Goal: Information Seeking & Learning: Check status

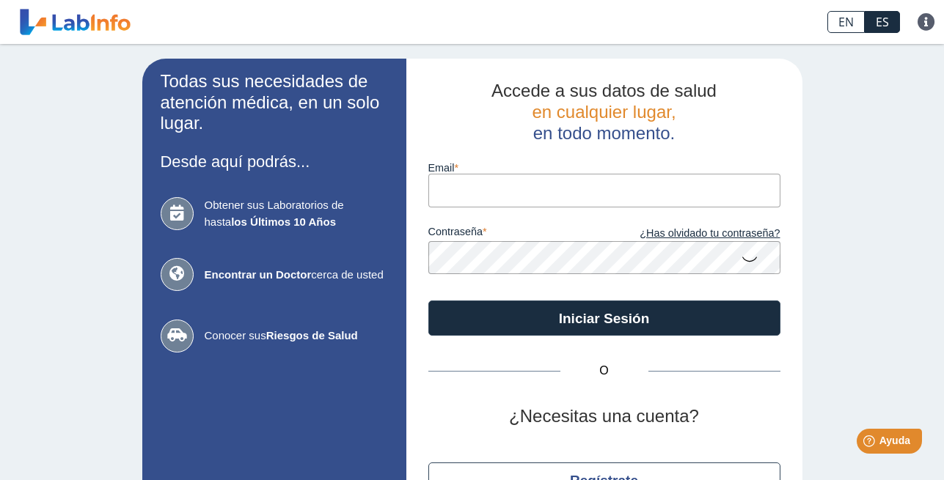
click at [517, 190] on input "email" at bounding box center [604, 190] width 352 height 33
type input "[EMAIL_ADDRESS][DOMAIN_NAME]"
click at [744, 259] on icon at bounding box center [750, 258] width 18 height 29
click at [745, 259] on icon at bounding box center [750, 257] width 18 height 26
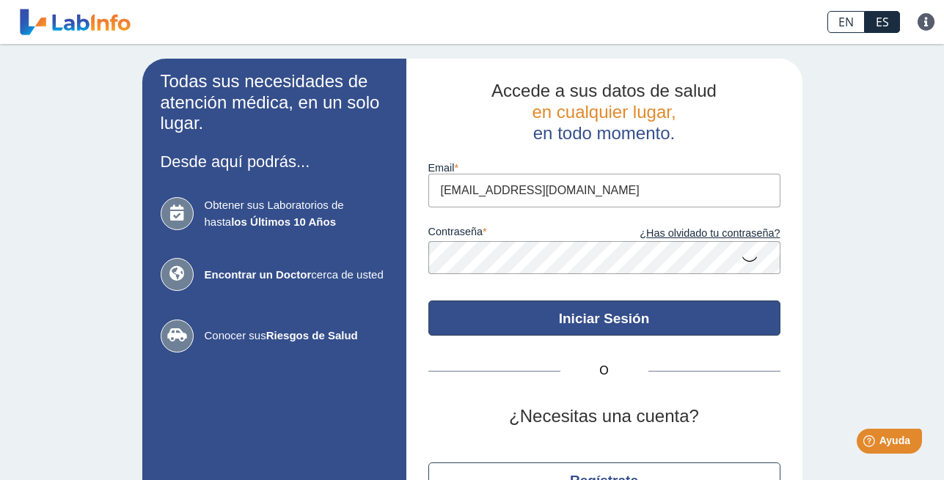
click at [624, 322] on button "Iniciar Sesión" at bounding box center [604, 318] width 352 height 35
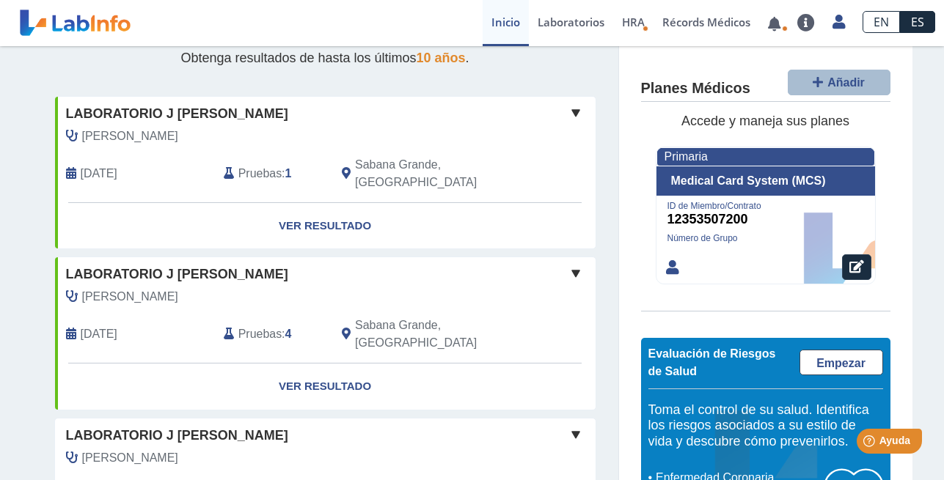
scroll to position [224, 0]
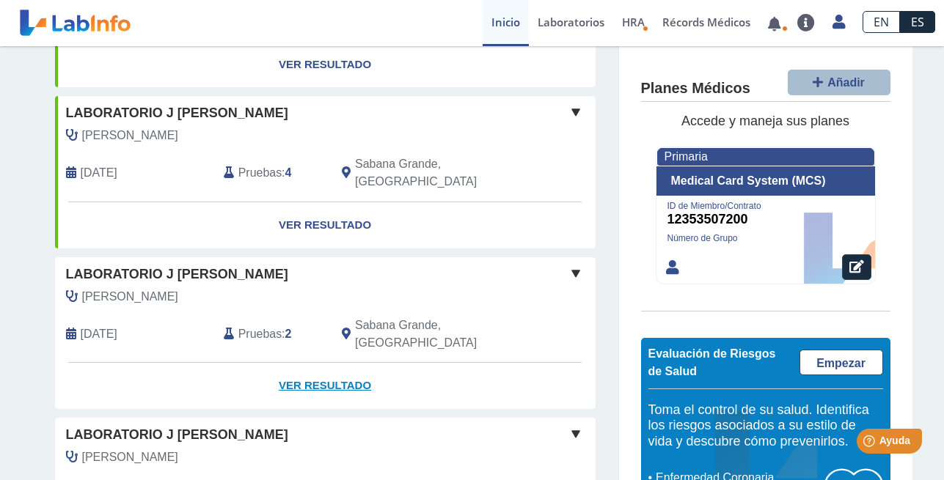
click at [318, 363] on link "Ver Resultado" at bounding box center [325, 386] width 541 height 46
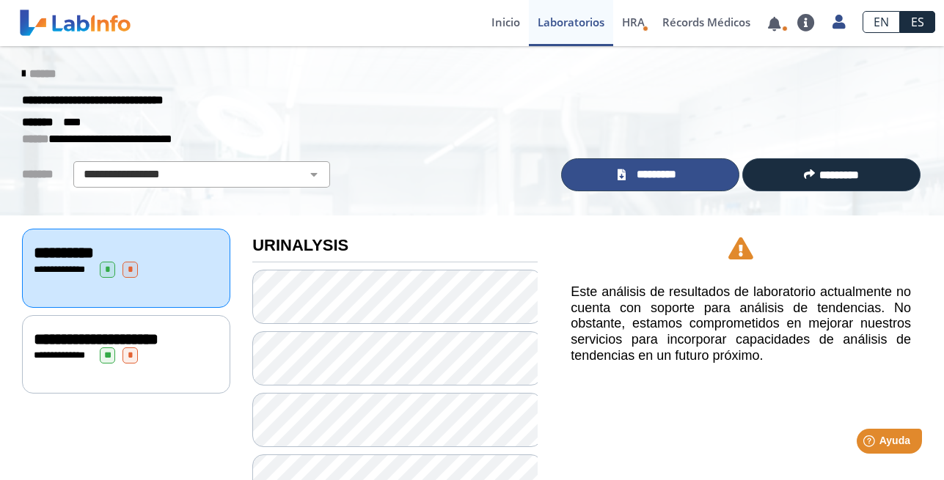
click at [638, 176] on span "*********" at bounding box center [657, 174] width 54 height 17
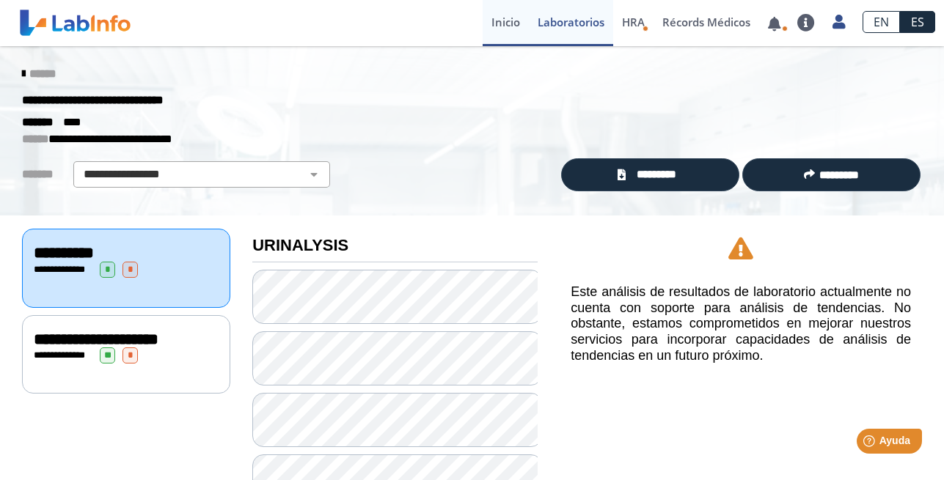
click at [495, 25] on link "Inicio" at bounding box center [506, 23] width 46 height 46
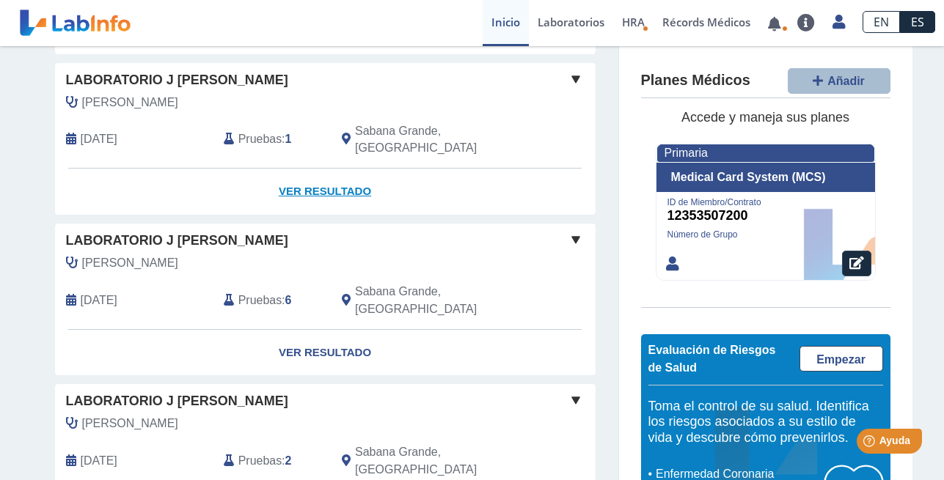
scroll to position [1047, 0]
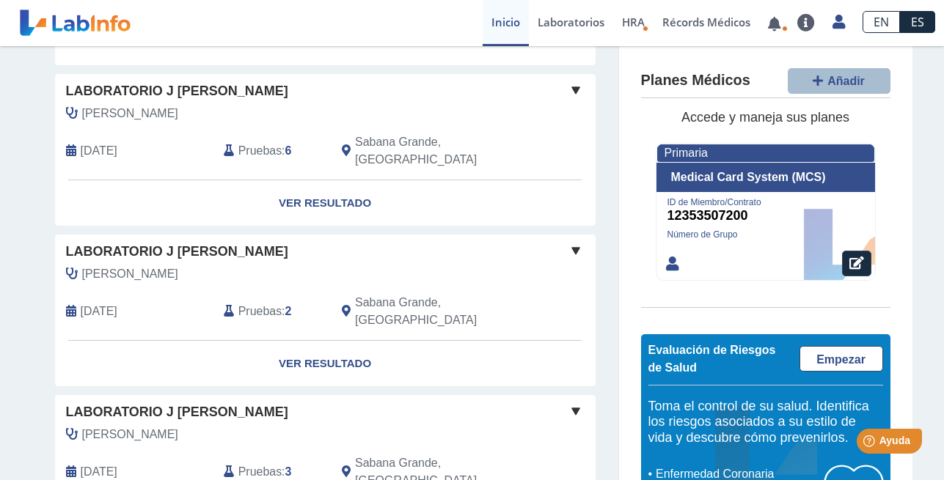
click at [264, 463] on span "Pruebas" at bounding box center [259, 472] width 43 height 18
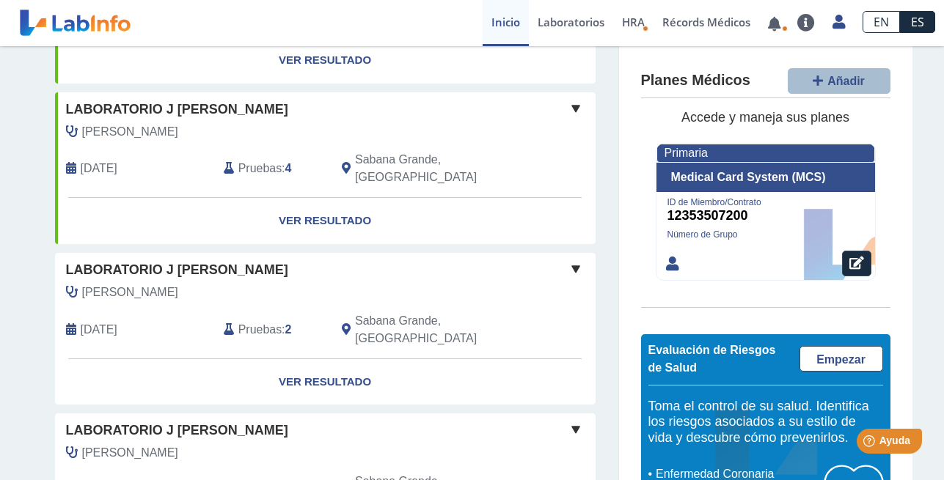
scroll to position [224, 0]
click at [568, 261] on span at bounding box center [576, 270] width 18 height 18
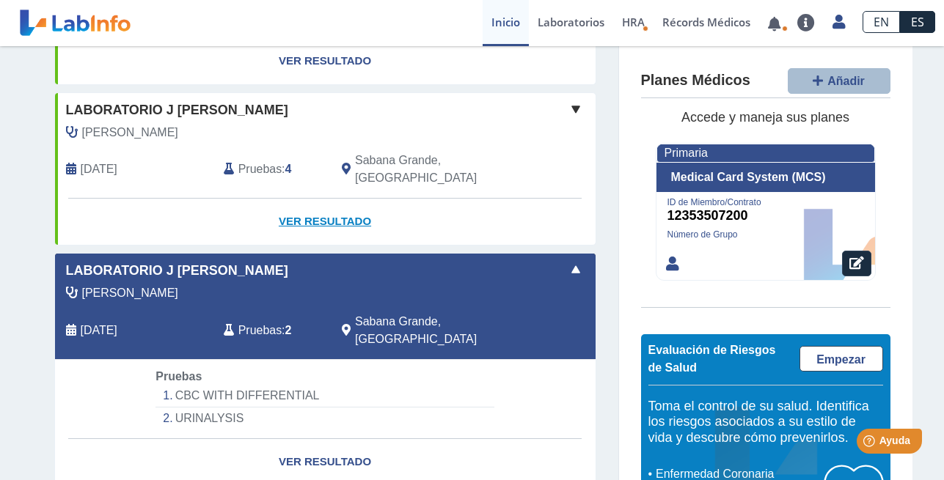
click at [303, 199] on link "Ver Resultado" at bounding box center [325, 222] width 541 height 46
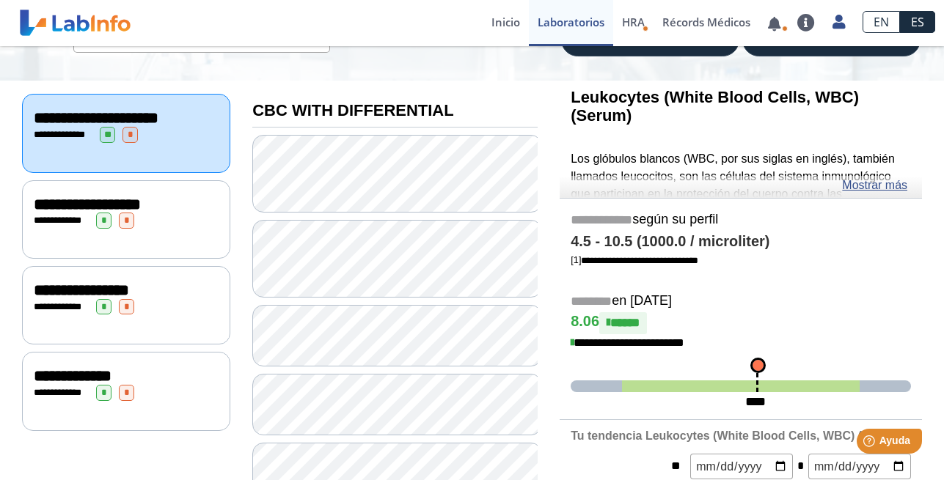
scroll to position [125, 0]
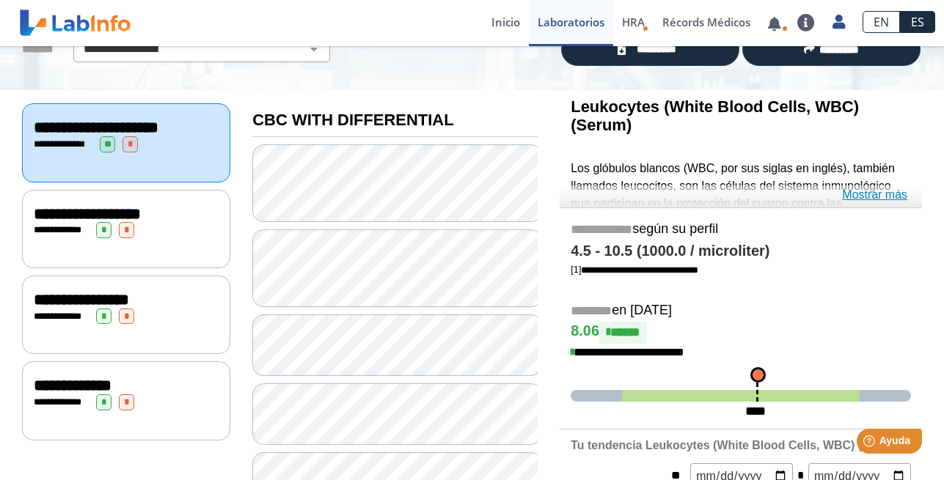
click at [875, 196] on link "Mostrar más" at bounding box center [874, 195] width 65 height 18
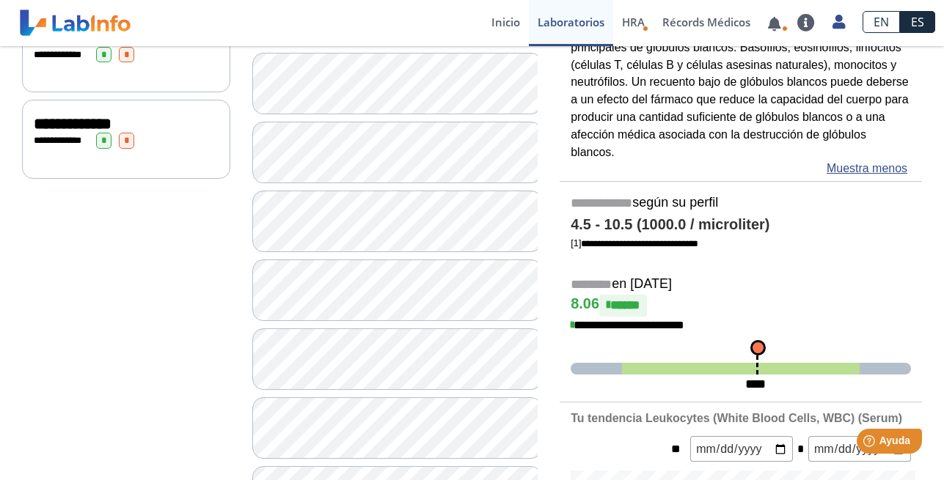
scroll to position [350, 0]
